Goal: Task Accomplishment & Management: Use online tool/utility

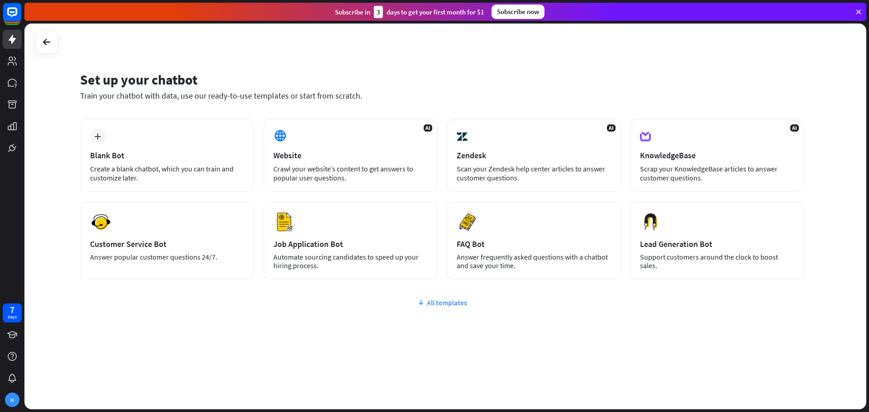
click at [454, 305] on div "All templates" at bounding box center [442, 302] width 724 height 9
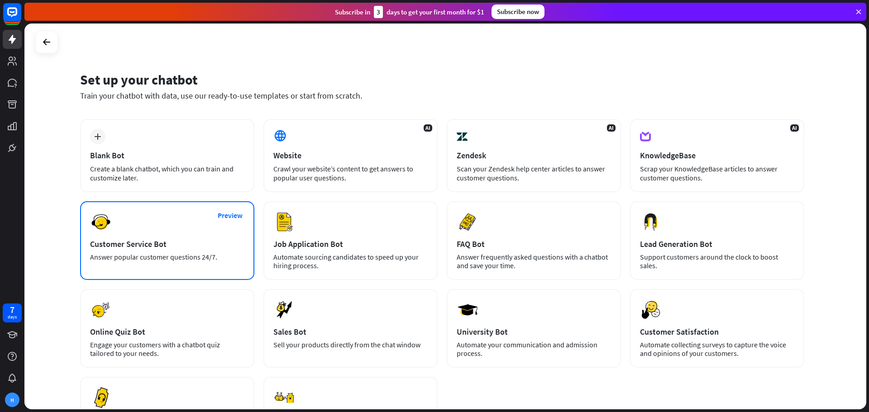
click at [130, 222] on div "Preview Customer Service Bot Answer popular customer questions 24/7." at bounding box center [167, 240] width 174 height 79
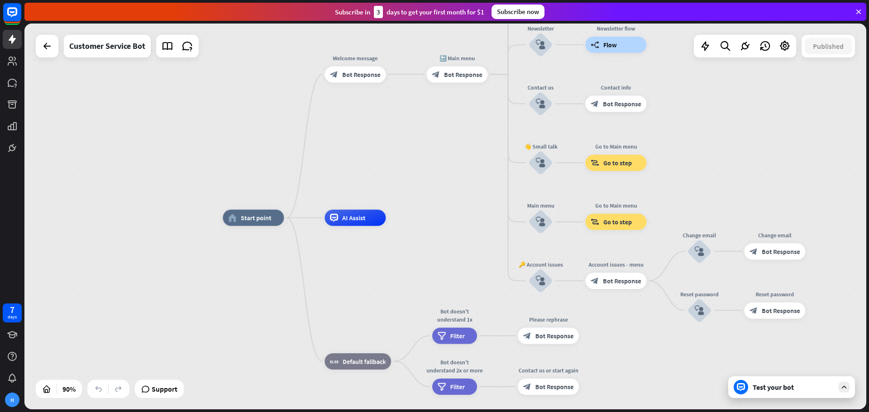
click at [33, 53] on div "home_2 Start point Welcome message block_bot_response Bot Response 🔙 Main menu …" at bounding box center [445, 217] width 842 height 386
click at [43, 51] on icon at bounding box center [47, 46] width 11 height 11
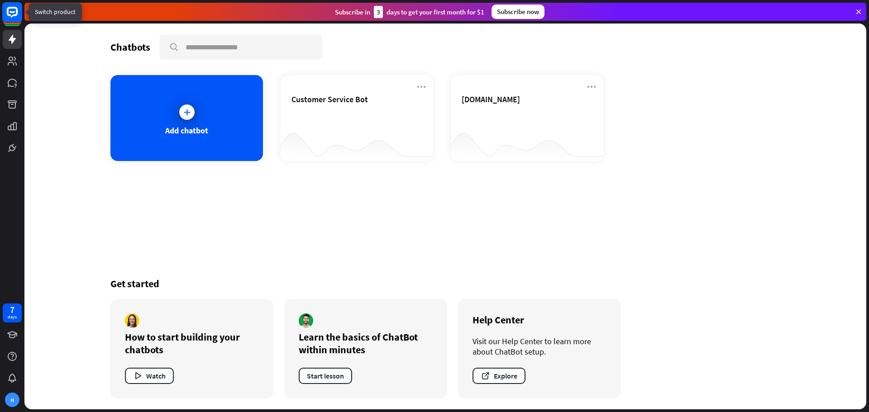
click at [7, 14] on icon at bounding box center [12, 12] width 11 height 11
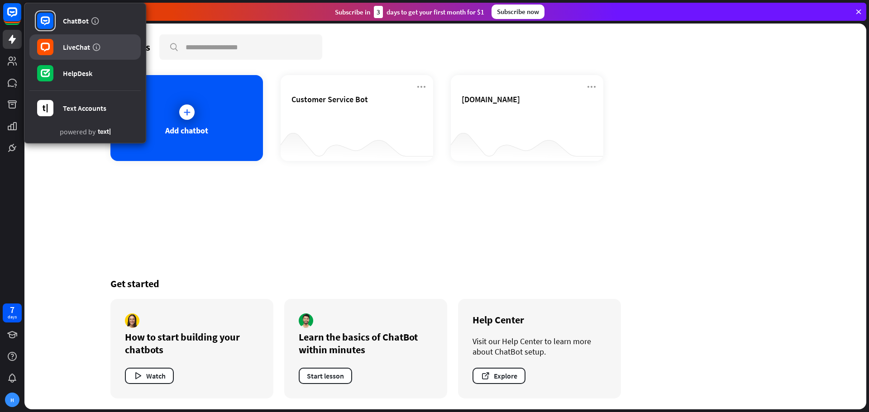
click at [88, 52] on link "LiveChat" at bounding box center [84, 46] width 111 height 25
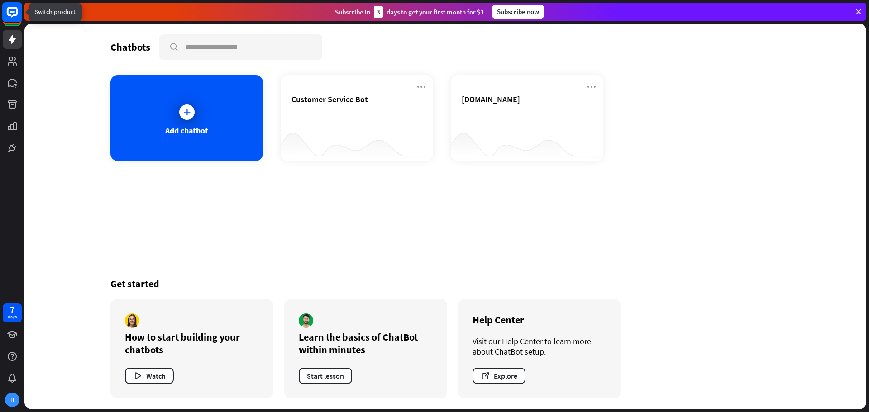
click at [14, 15] on icon at bounding box center [12, 12] width 11 height 11
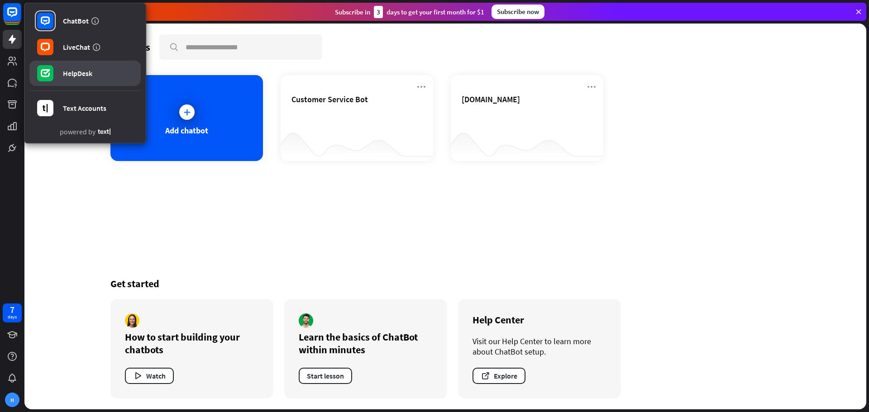
click at [70, 73] on div "HelpDesk" at bounding box center [77, 73] width 29 height 9
